Goal: Task Accomplishment & Management: Manage account settings

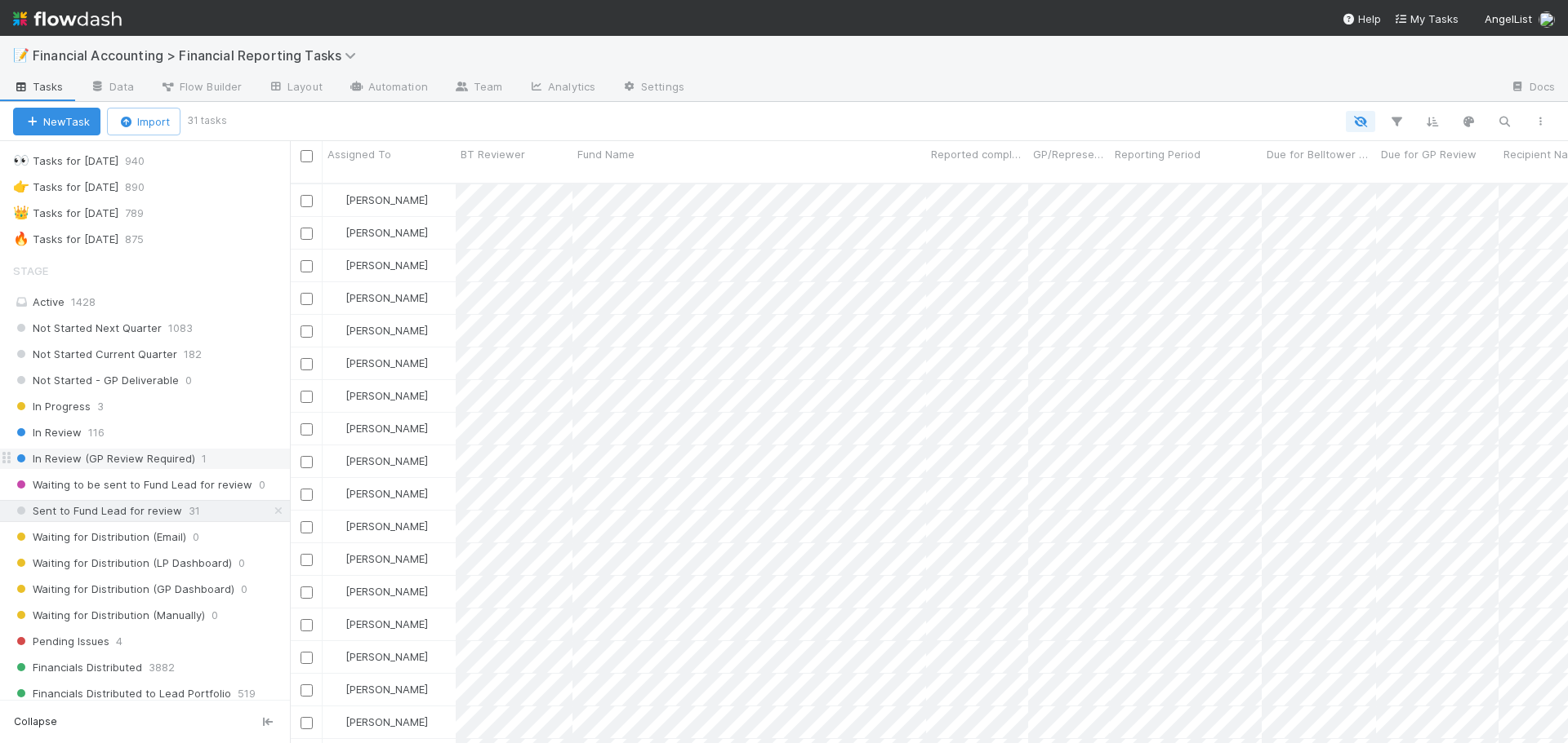
scroll to position [82, 0]
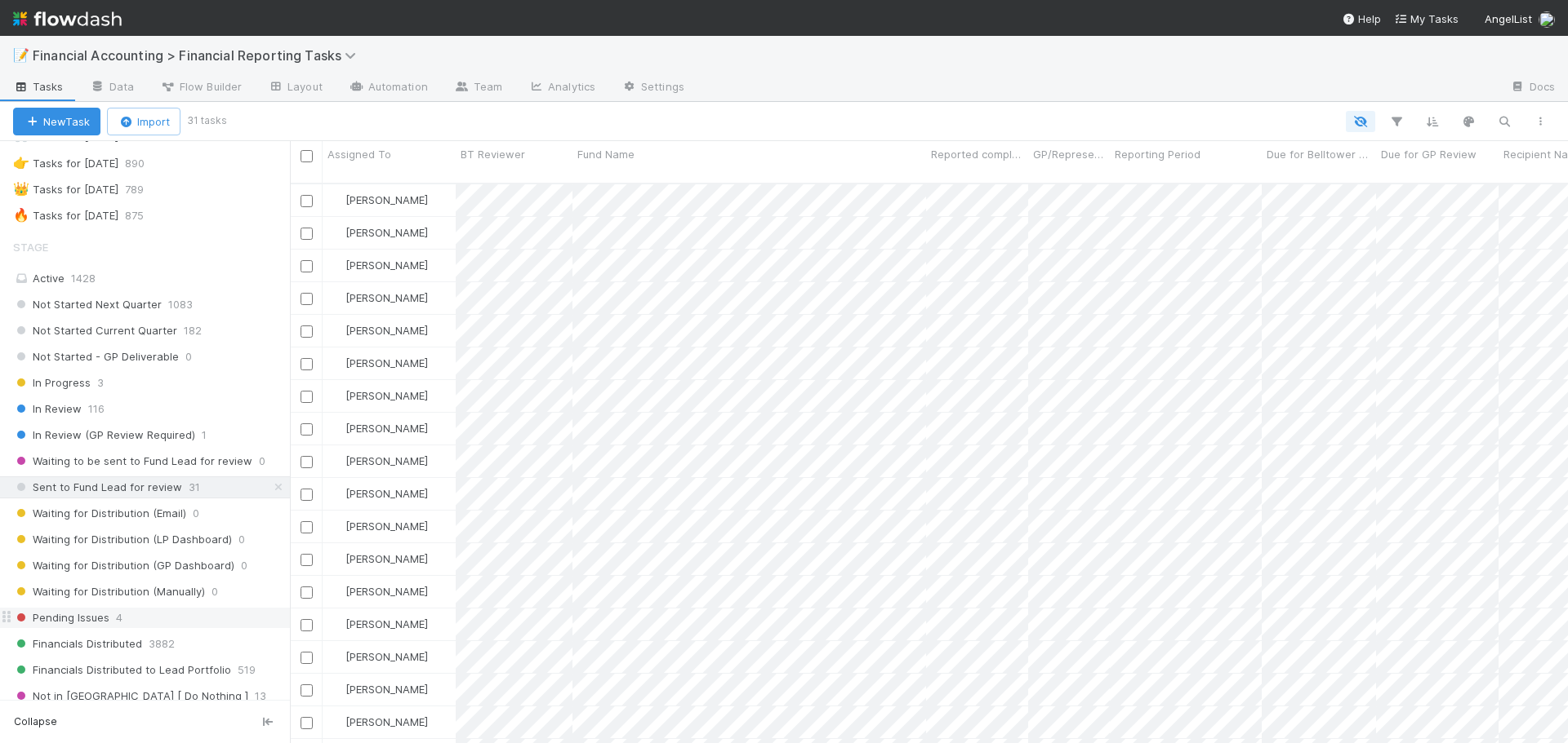
click at [171, 623] on div "Pending Issues 4" at bounding box center [152, 617] width 276 height 20
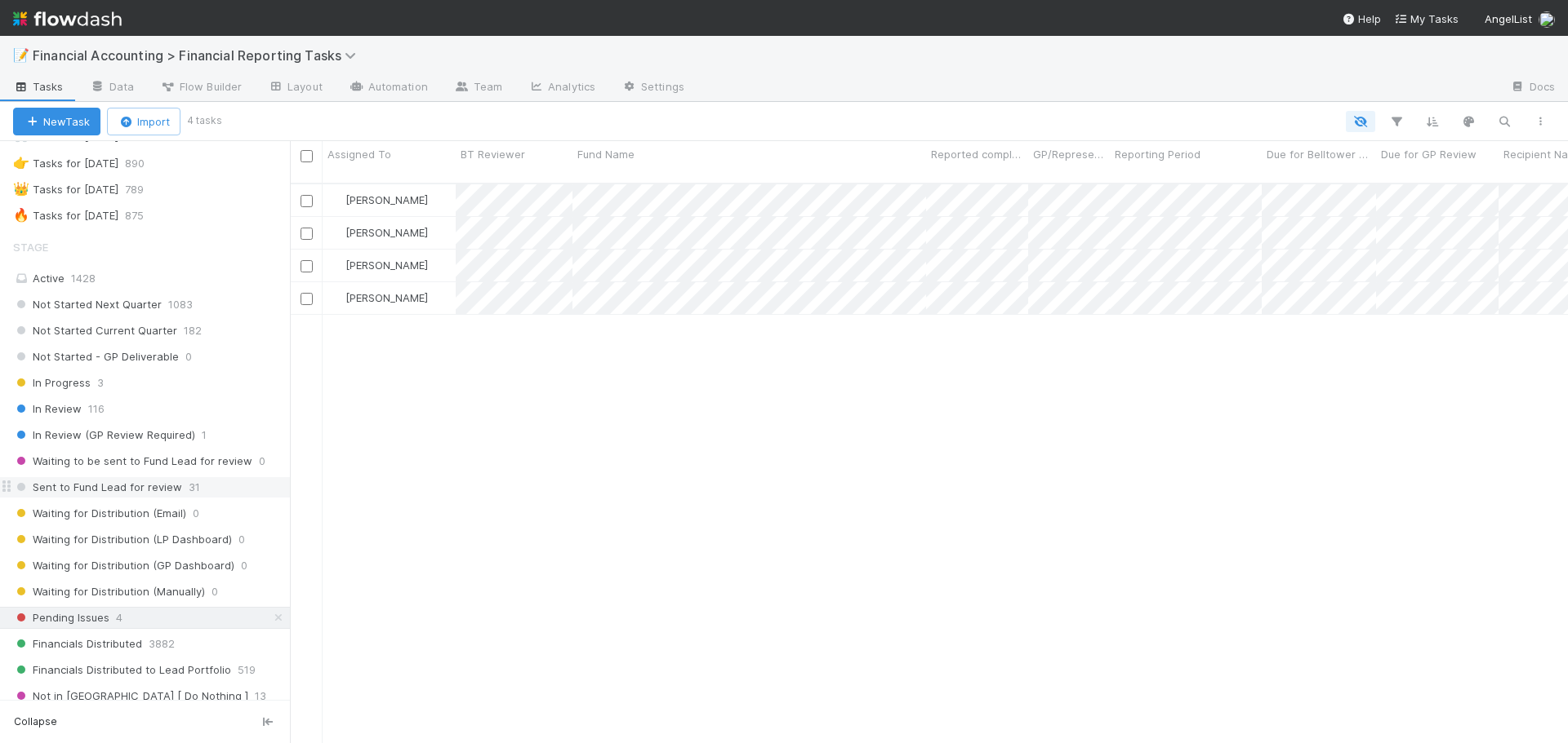
scroll to position [561, 1266]
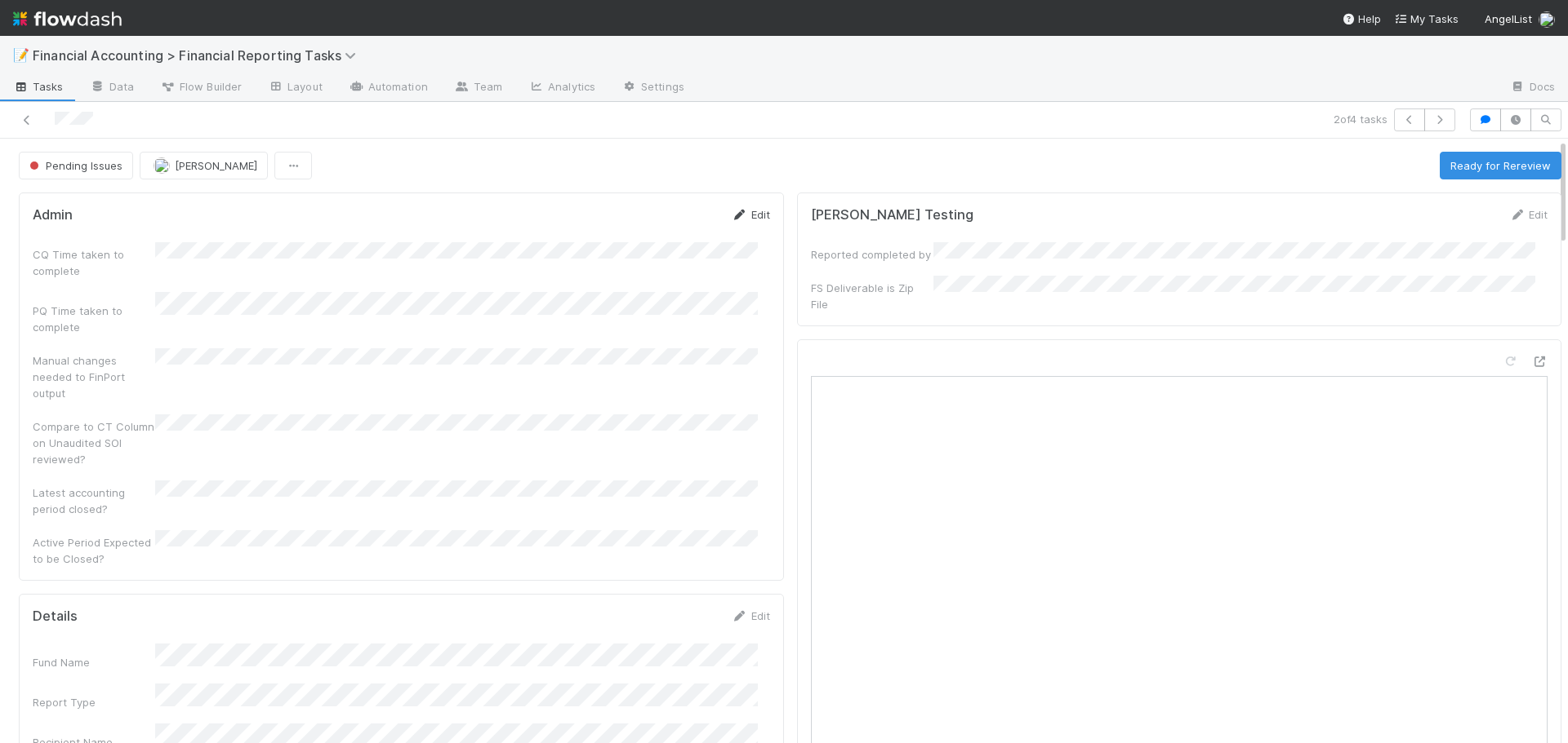
click at [752, 213] on link "Edit" at bounding box center [750, 214] width 38 height 13
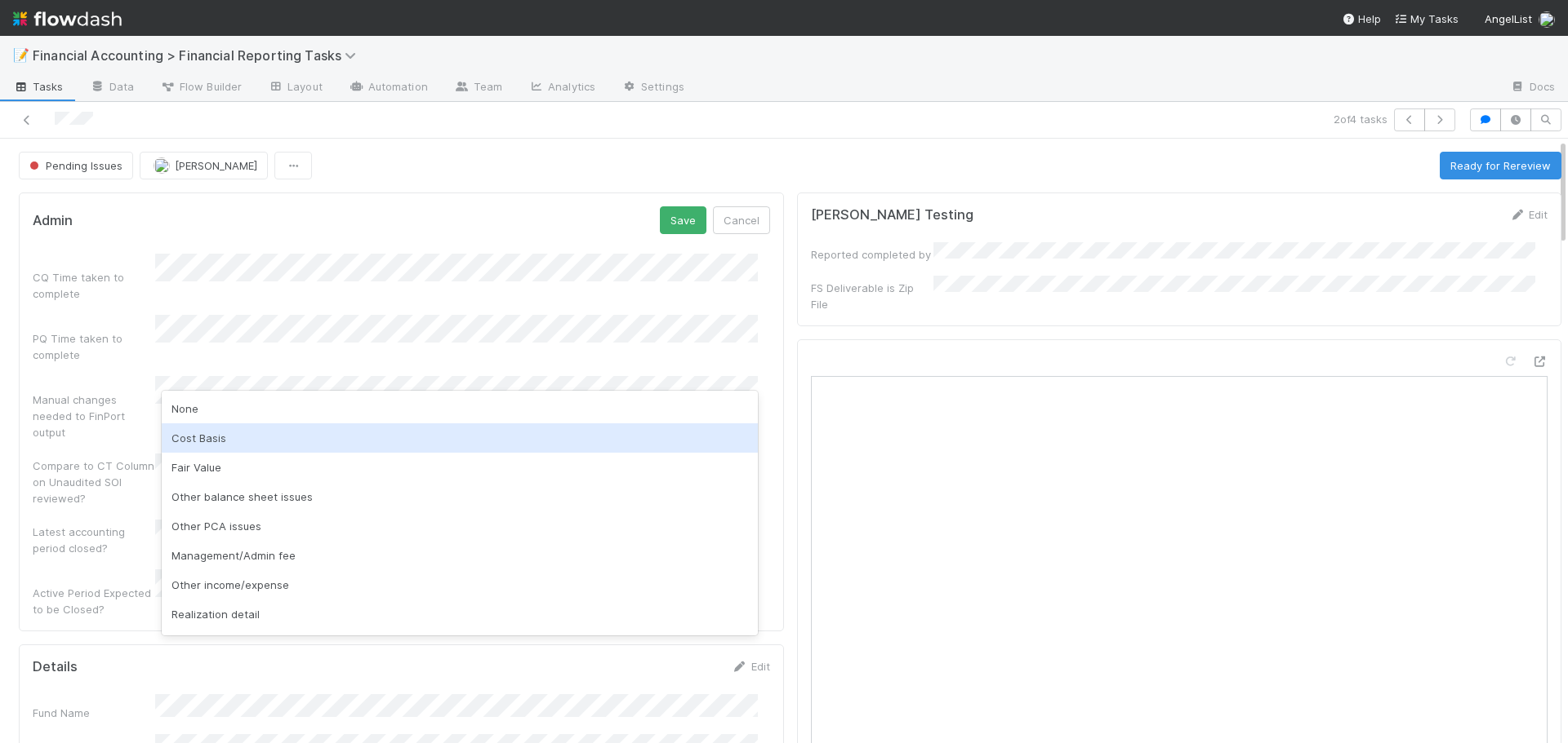
click at [195, 440] on div "Cost Basis" at bounding box center [459, 438] width 596 height 30
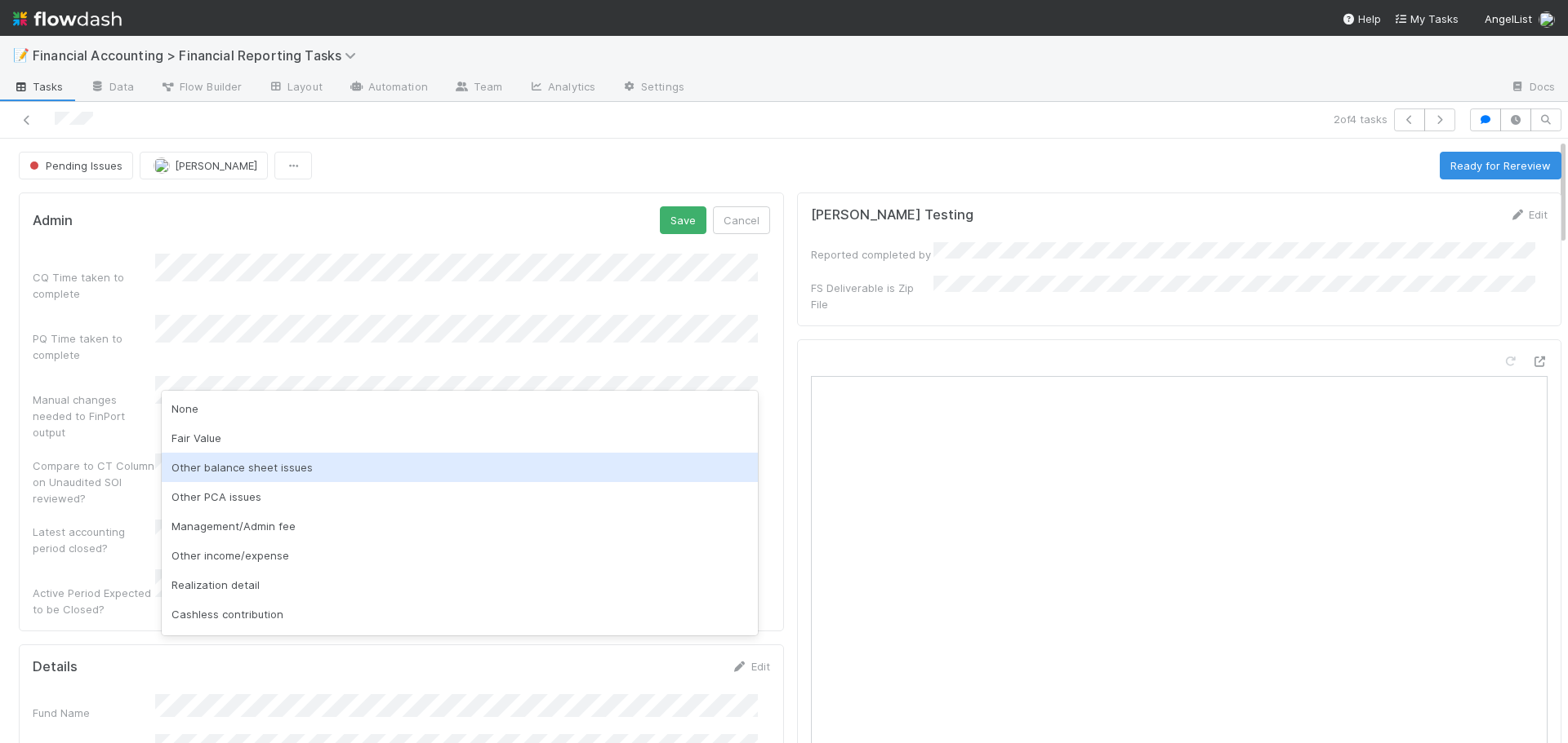
click at [272, 470] on div "Other balance sheet issues" at bounding box center [459, 467] width 596 height 30
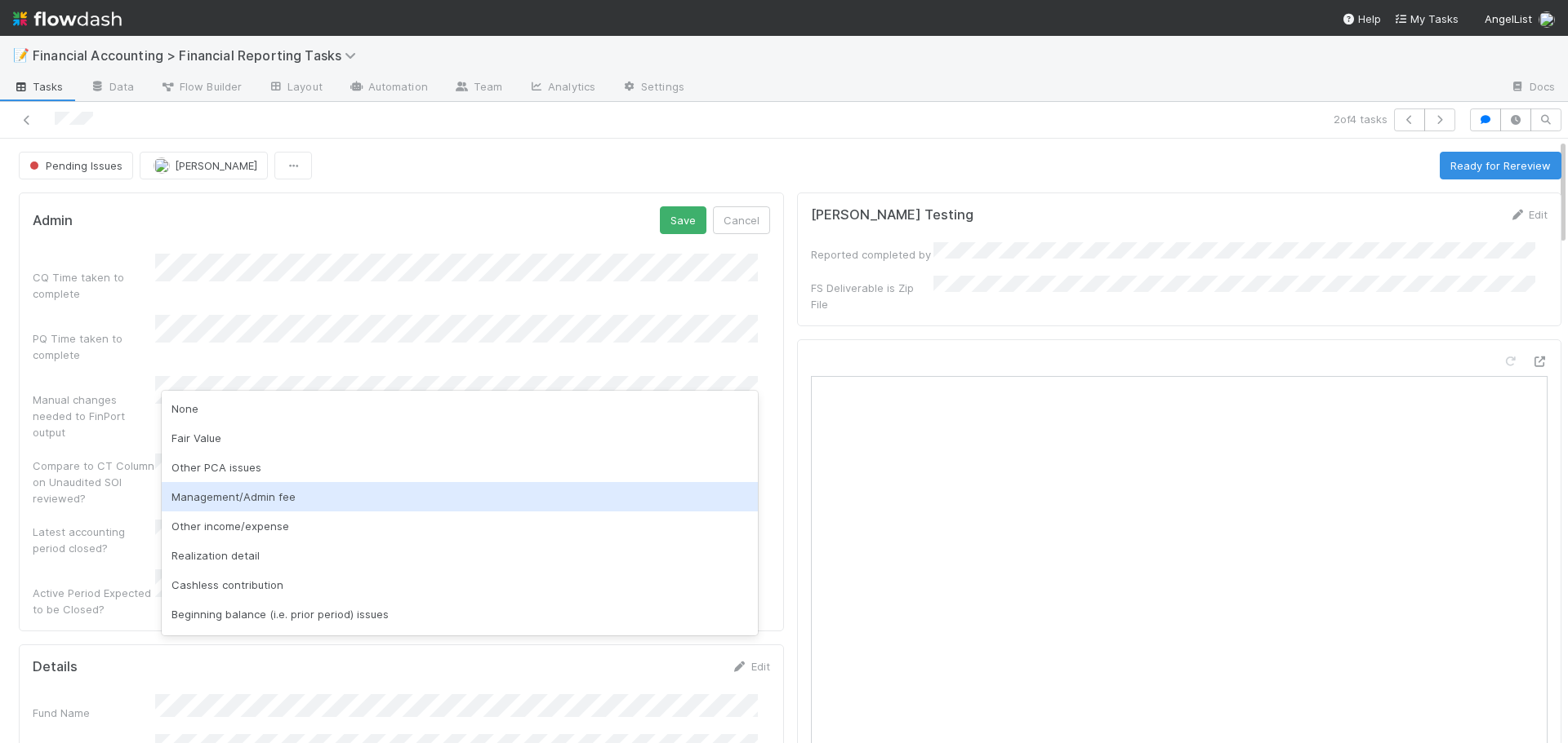
click at [313, 503] on div "Management/Admin fee" at bounding box center [459, 496] width 596 height 30
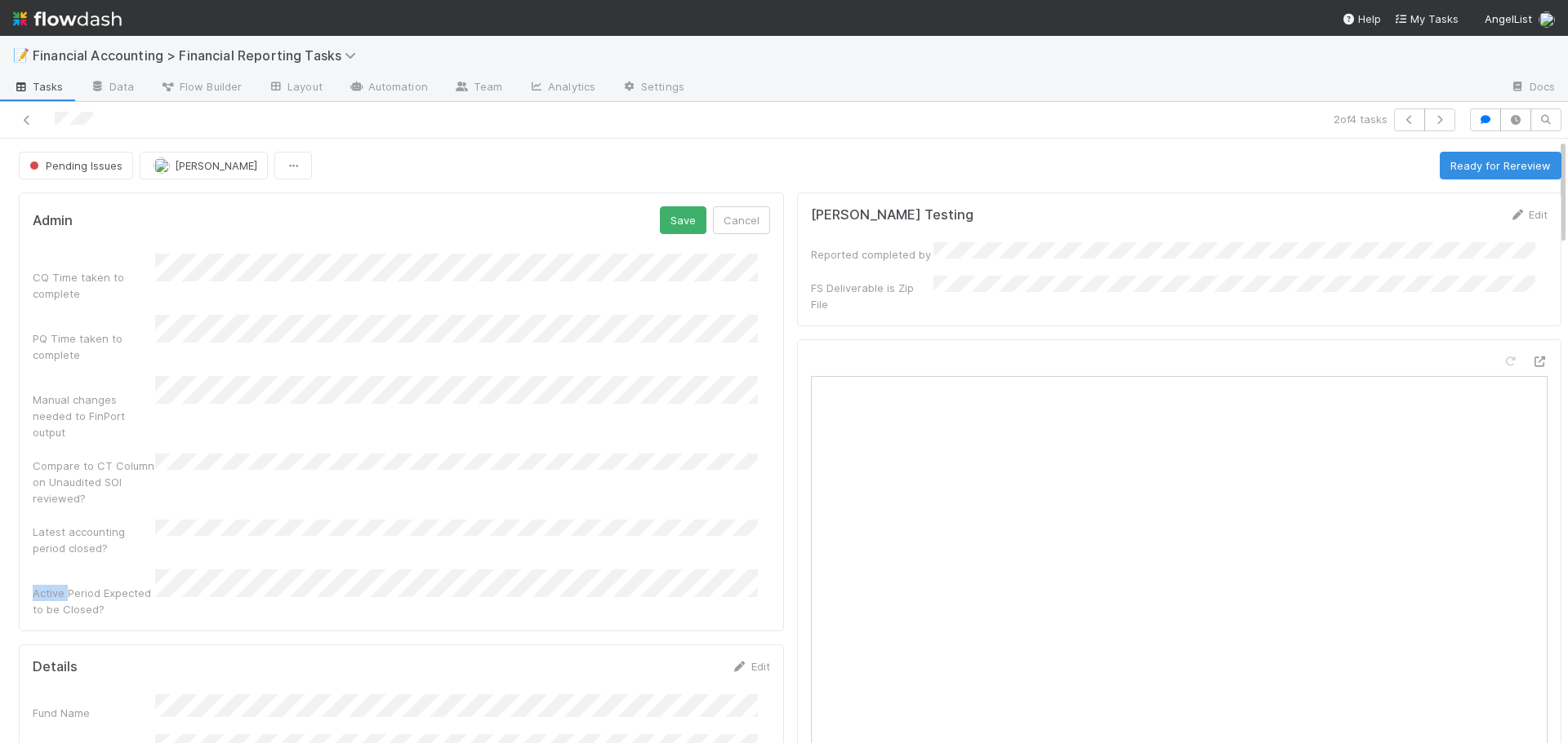
click at [313, 520] on div "Latest accounting period closed?" at bounding box center [400, 538] width 737 height 37
click at [690, 218] on button "Save" at bounding box center [682, 220] width 47 height 28
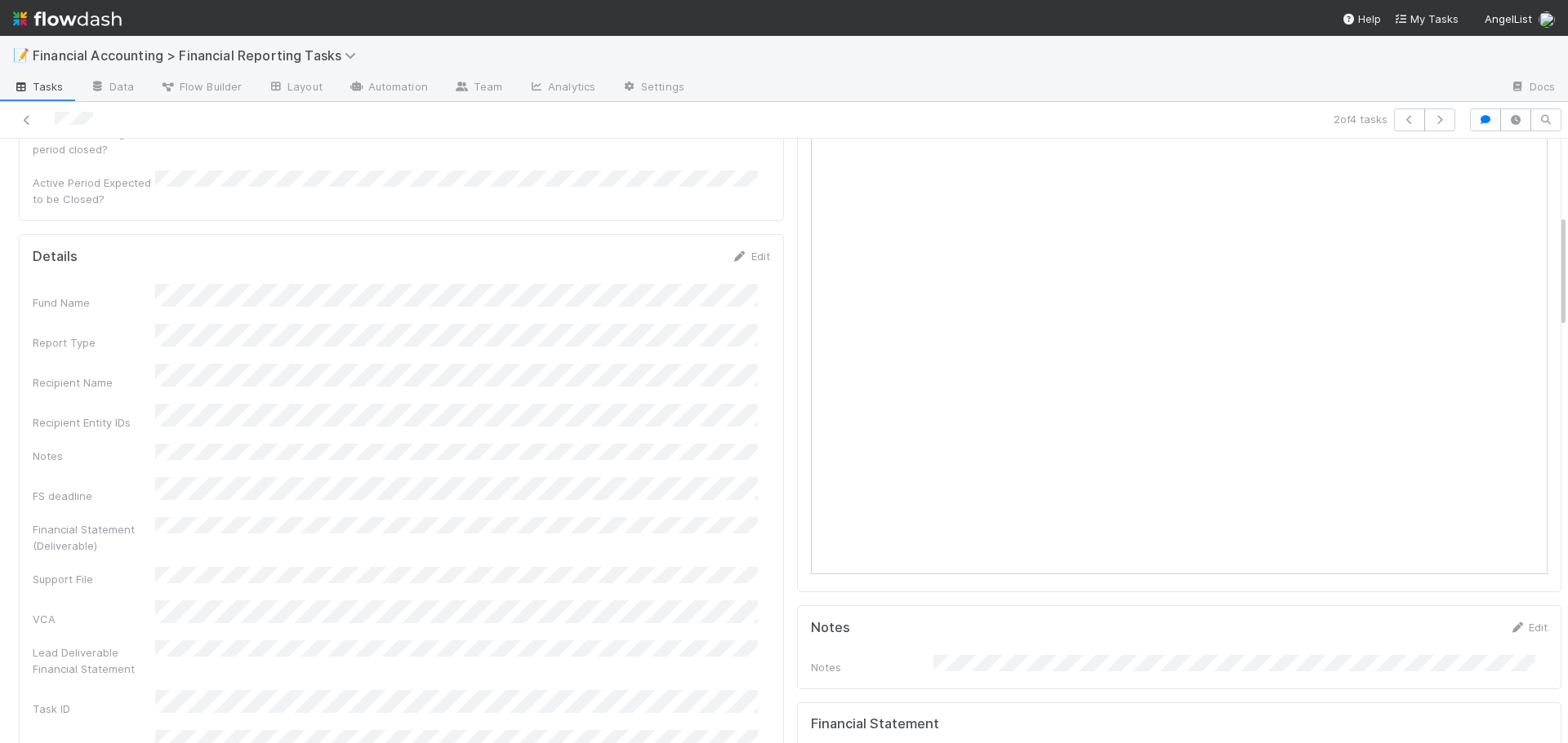
scroll to position [408, 0]
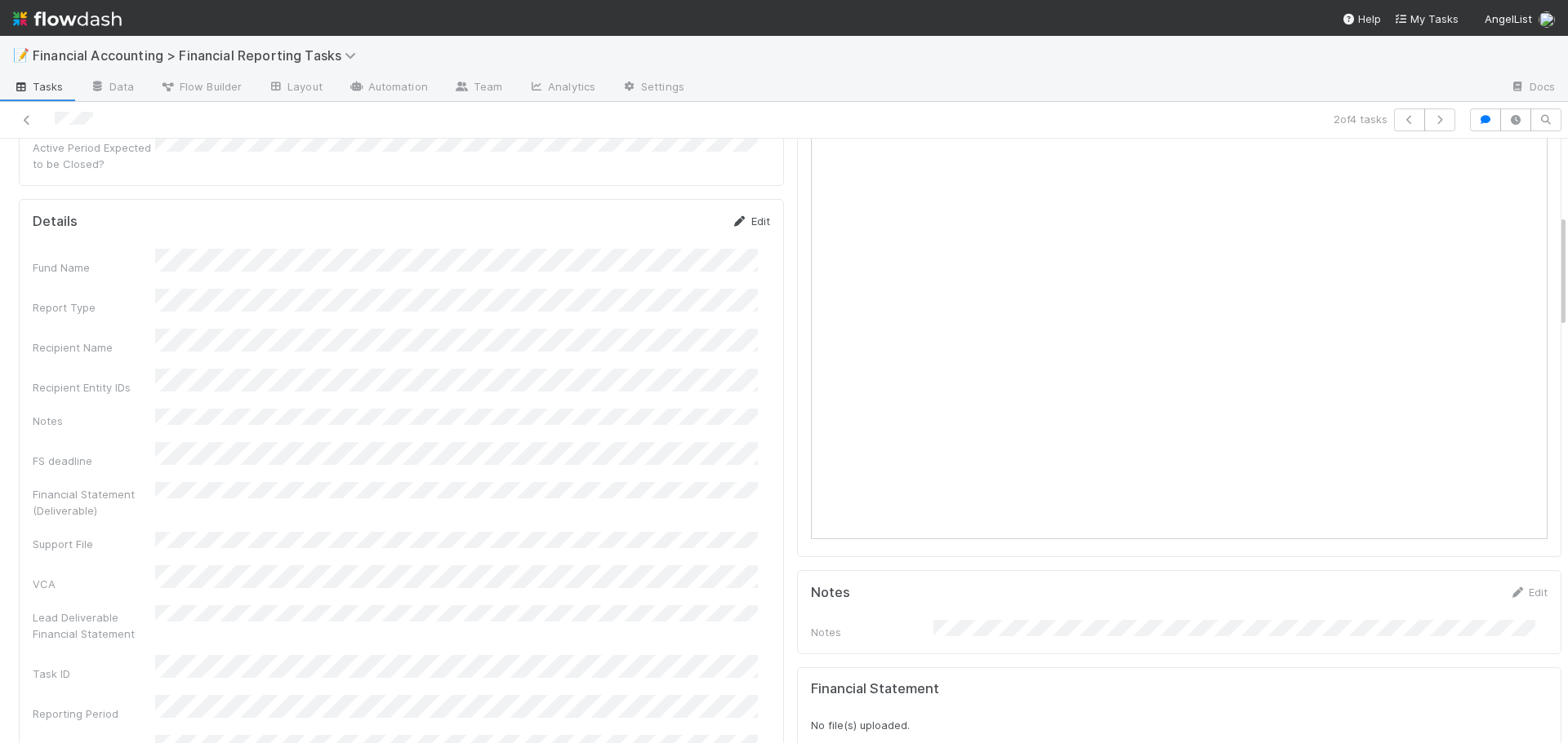
click at [745, 214] on link "Edit" at bounding box center [750, 221] width 38 height 13
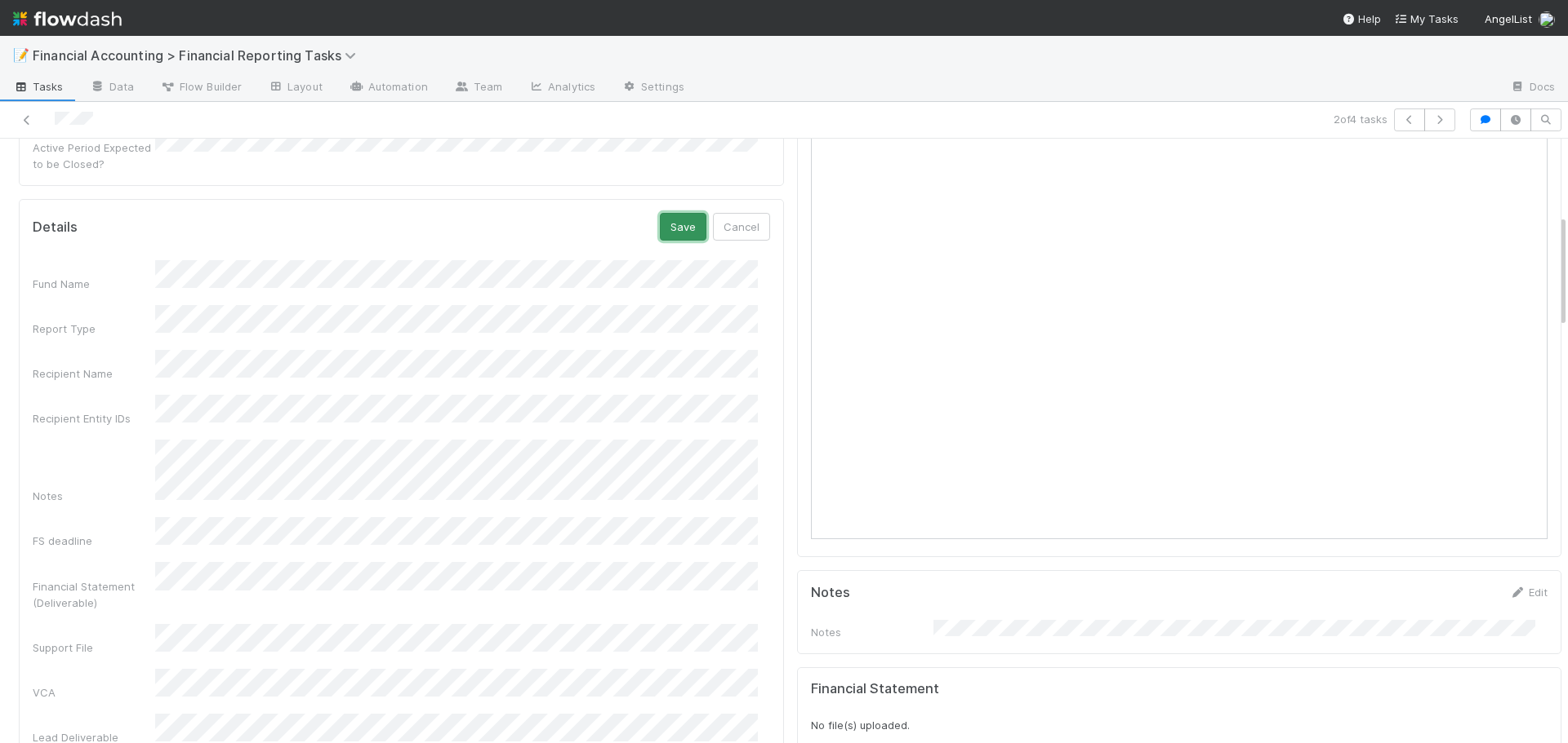
click at [660, 213] on button "Save" at bounding box center [682, 227] width 47 height 28
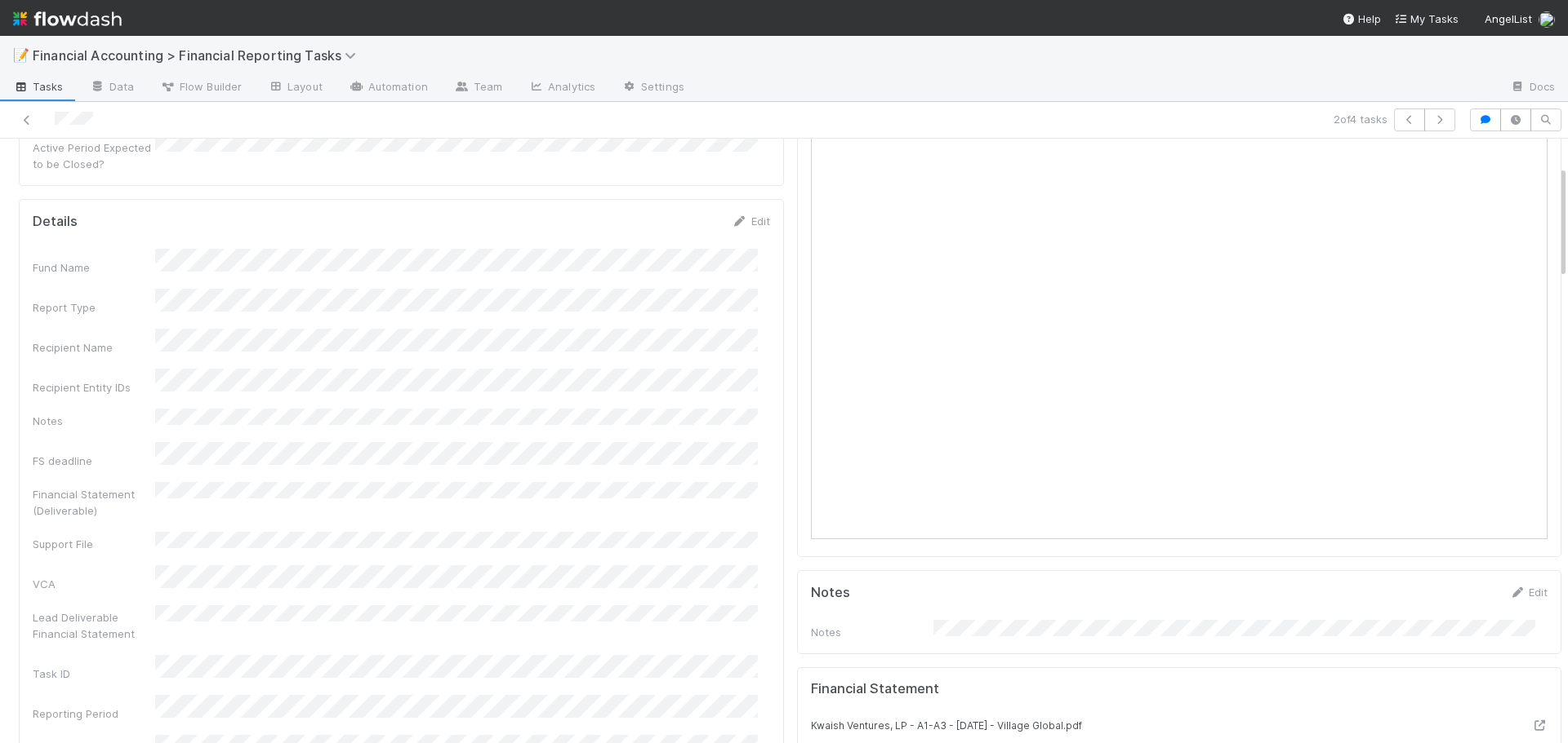
scroll to position [0, 0]
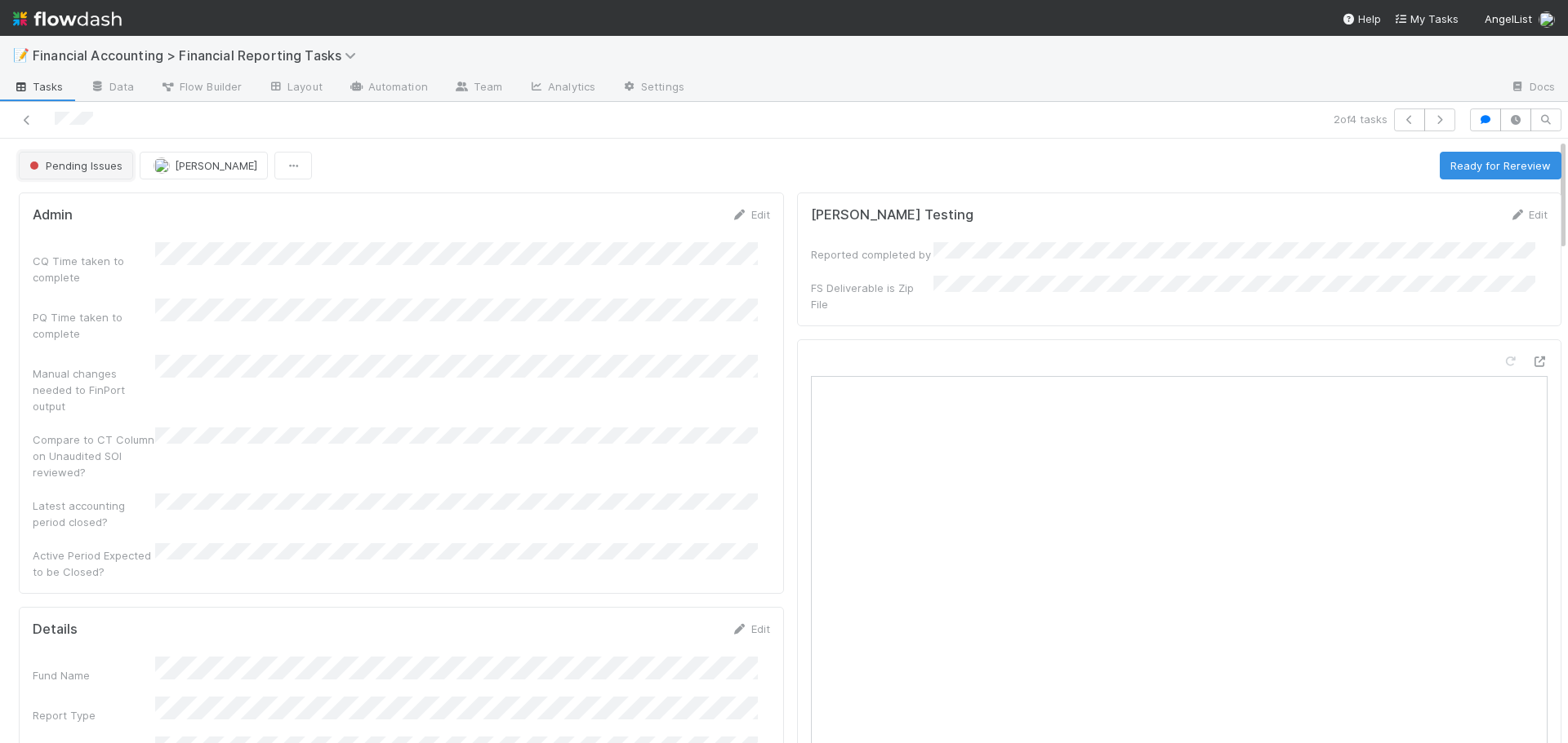
click at [88, 171] on span "Pending Issues" at bounding box center [73, 166] width 96 height 13
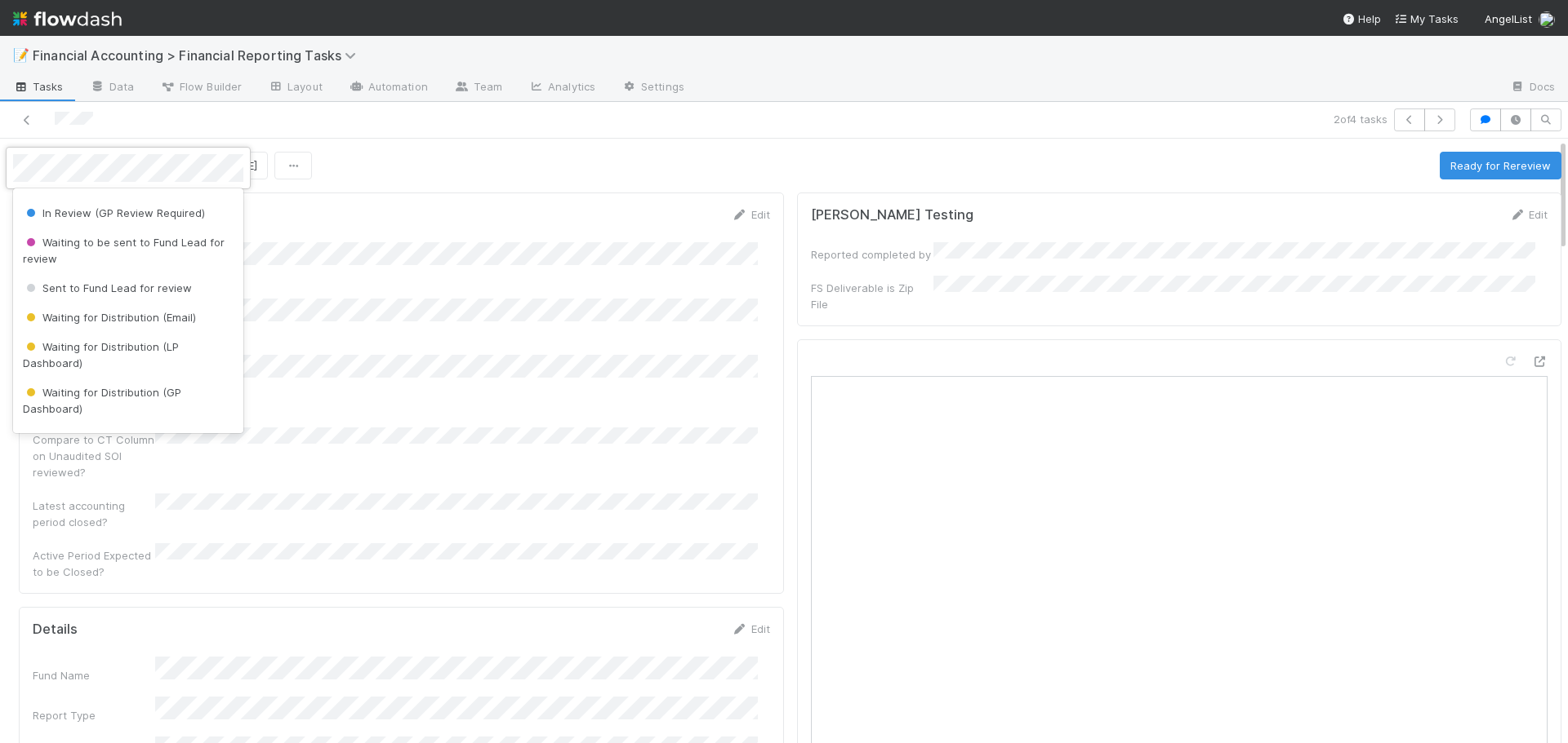
scroll to position [59, 0]
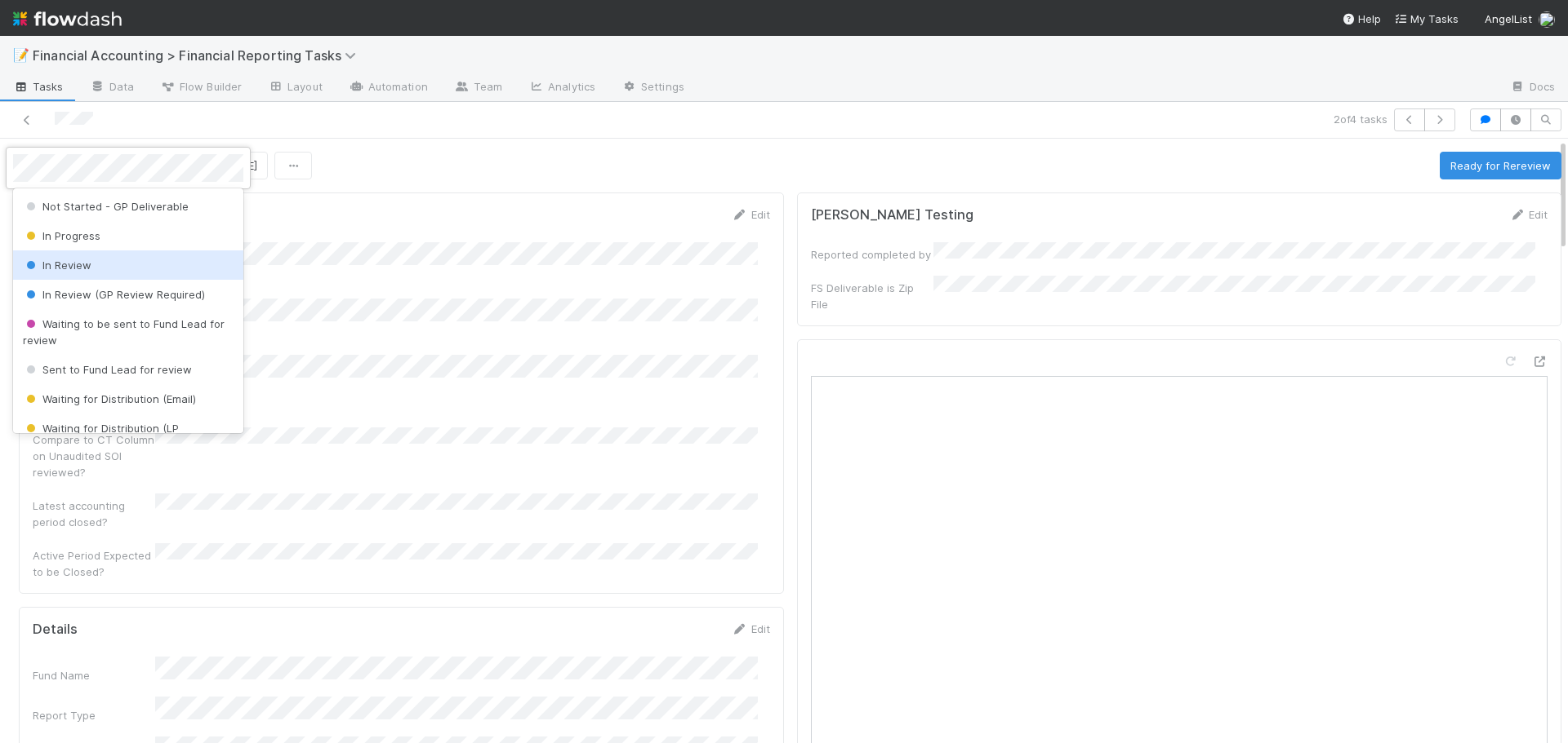
click at [114, 265] on div "In Review" at bounding box center [129, 265] width 231 height 30
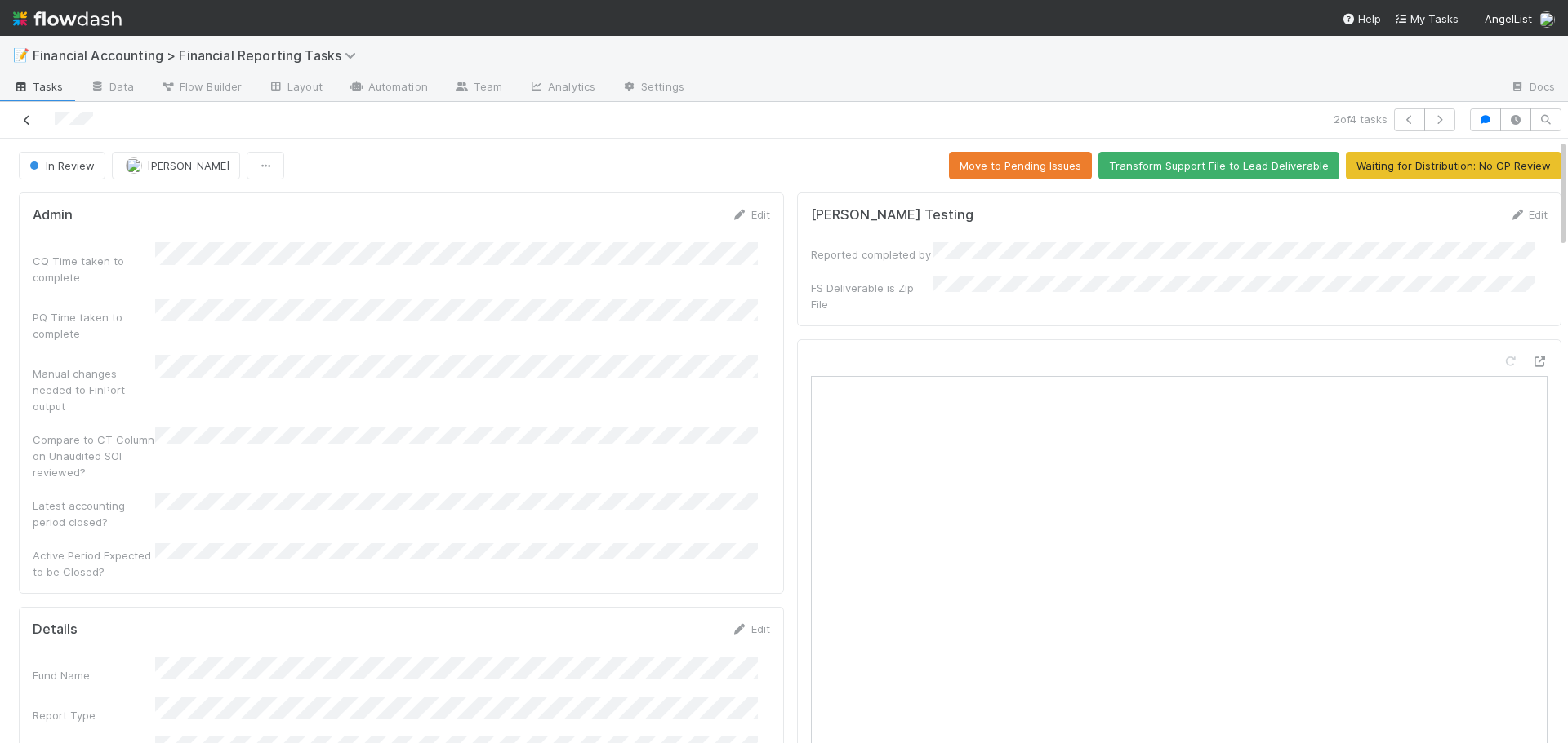
click at [20, 118] on icon at bounding box center [27, 120] width 16 height 10
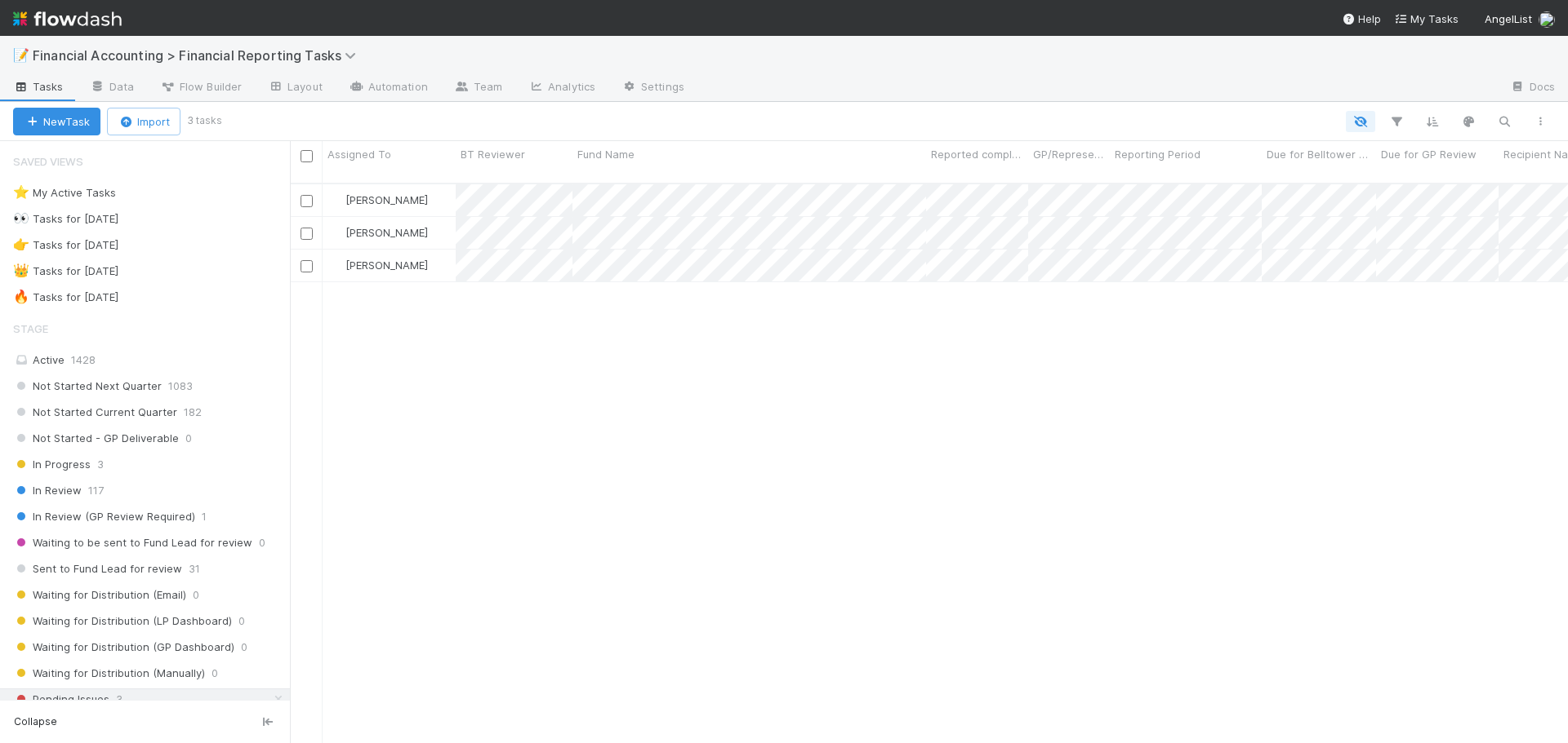
scroll to position [561, 1266]
click at [747, 692] on div "[PERSON_NAME] Pending Issues [DATE] 4:22:28 PM [DATE] 9:10:05 PM 0 0 0 0 [PERSO…" at bounding box center [928, 471] width 1277 height 572
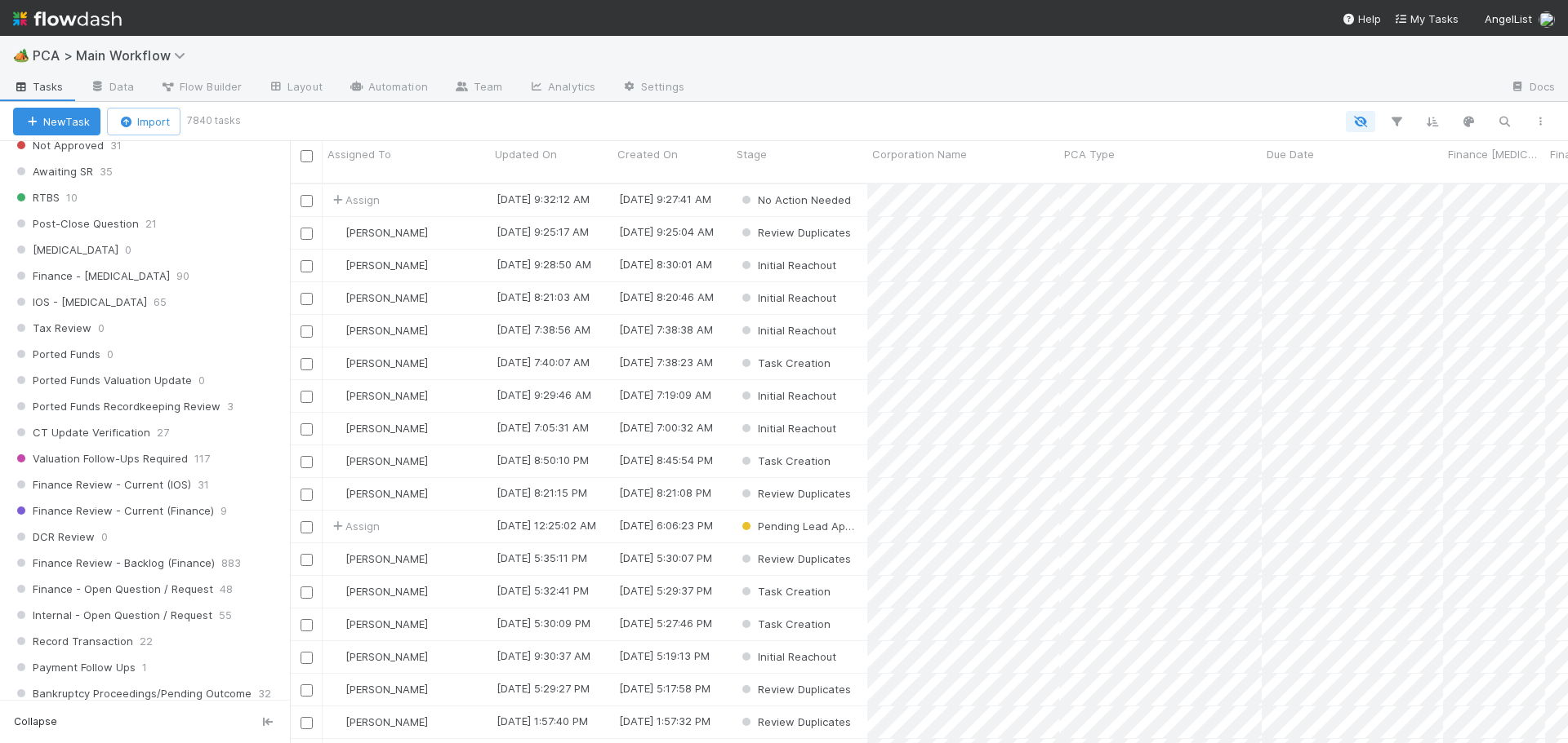
scroll to position [1060, 0]
